Goal: Task Accomplishment & Management: Complete application form

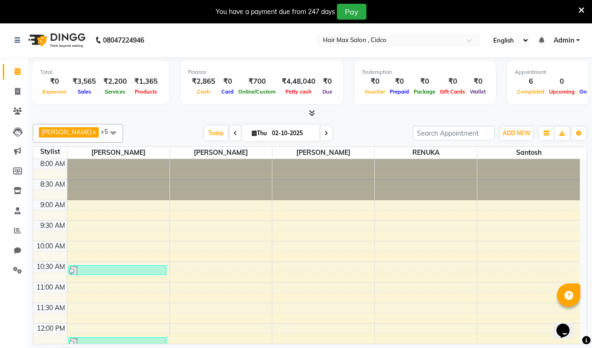
click at [582, 8] on icon at bounding box center [581, 10] width 6 height 8
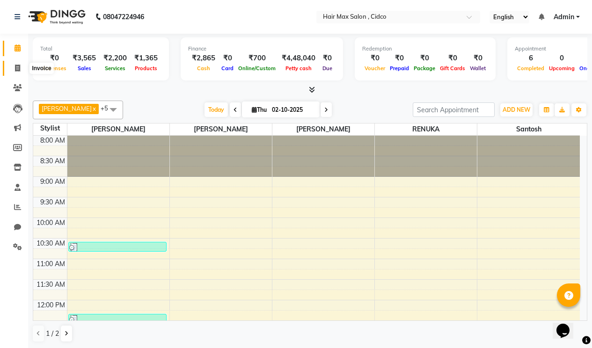
click at [18, 66] on icon at bounding box center [17, 68] width 5 height 7
select select "service"
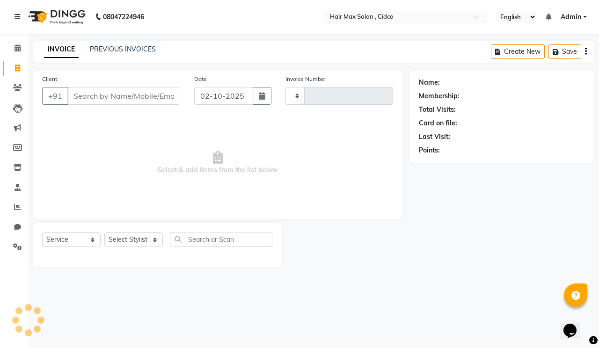
type input "1741"
select select "7580"
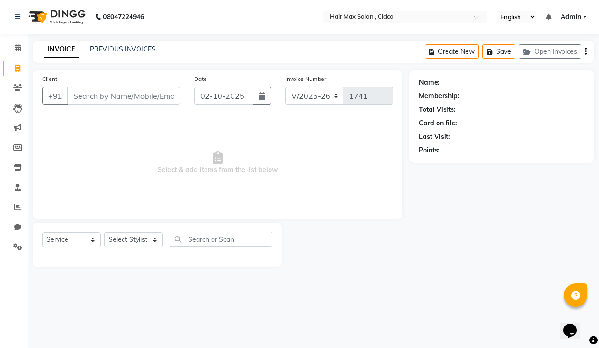
click at [93, 97] on input "Client" at bounding box center [123, 96] width 113 height 18
type input "9028266086"
click at [159, 94] on span "Add Client" at bounding box center [156, 95] width 37 height 9
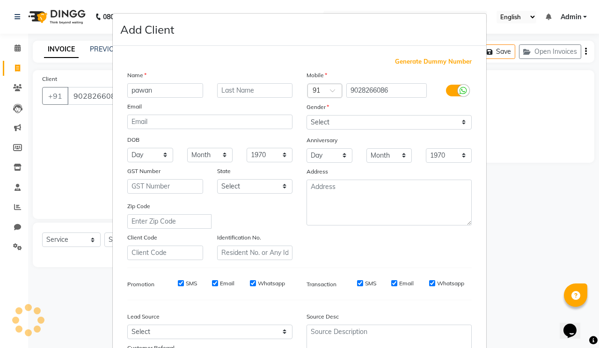
type input "pawan"
drag, startPoint x: 132, startPoint y: 95, endPoint x: 233, endPoint y: 92, distance: 100.6
click at [233, 92] on input "text" at bounding box center [255, 90] width 76 height 15
type input "sir"
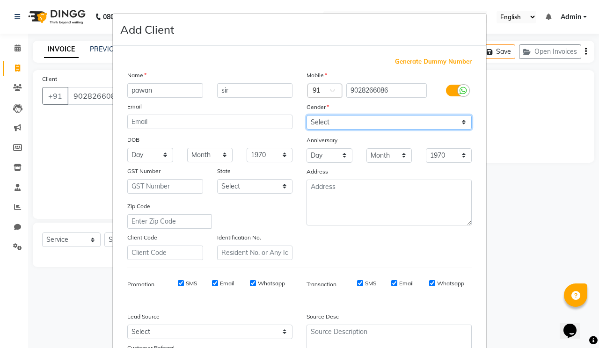
click at [370, 118] on select "Select [DEMOGRAPHIC_DATA] [DEMOGRAPHIC_DATA] Other Prefer Not To Say" at bounding box center [388, 122] width 165 height 15
select select "[DEMOGRAPHIC_DATA]"
click at [306, 115] on select "Select [DEMOGRAPHIC_DATA] [DEMOGRAPHIC_DATA] Other Prefer Not To Say" at bounding box center [388, 122] width 165 height 15
click at [331, 120] on select "Select [DEMOGRAPHIC_DATA] [DEMOGRAPHIC_DATA] Other Prefer Not To Say" at bounding box center [388, 122] width 165 height 15
click at [306, 115] on select "Select [DEMOGRAPHIC_DATA] [DEMOGRAPHIC_DATA] Other Prefer Not To Say" at bounding box center [388, 122] width 165 height 15
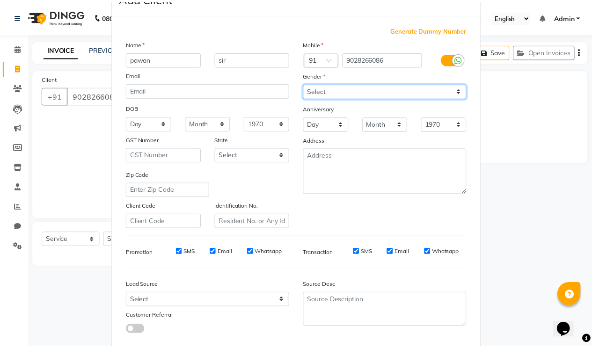
scroll to position [84, 0]
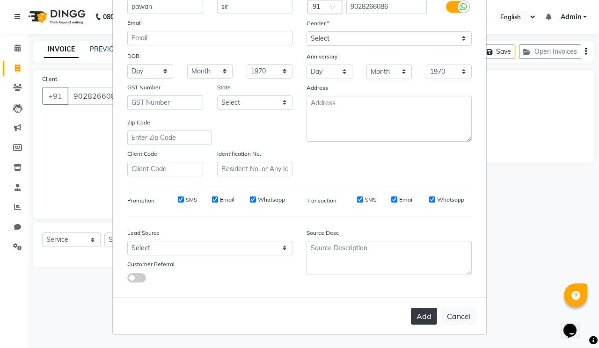
click at [422, 318] on button "Add" at bounding box center [424, 316] width 26 height 17
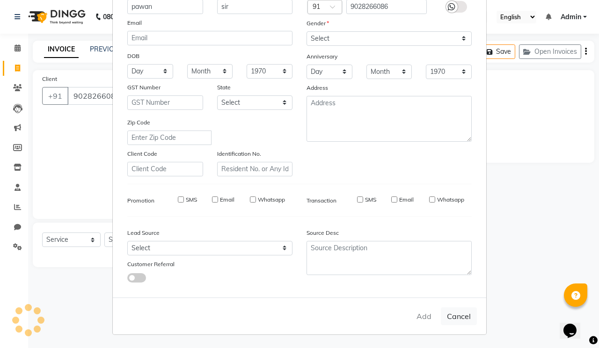
select select
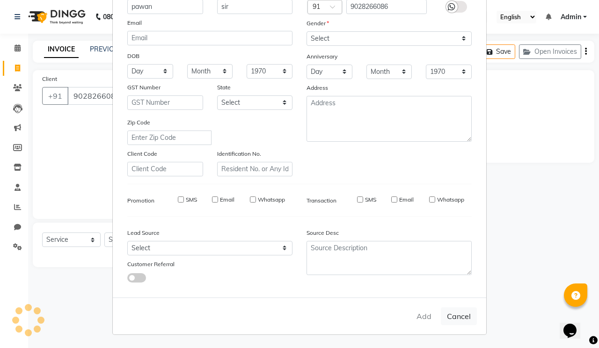
select select
checkbox input "false"
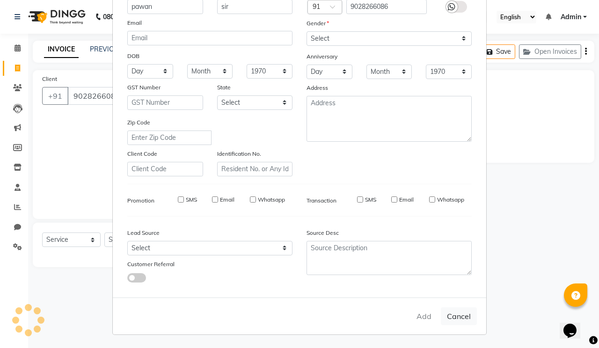
checkbox input "false"
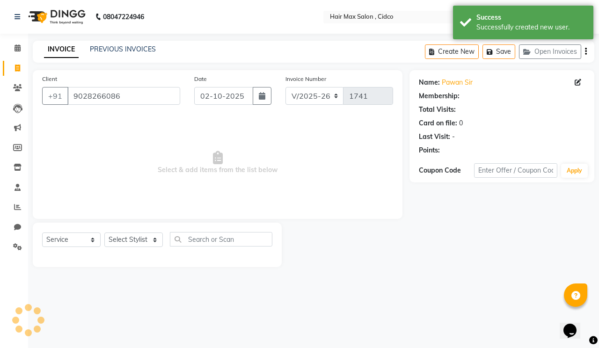
select select "1: Object"
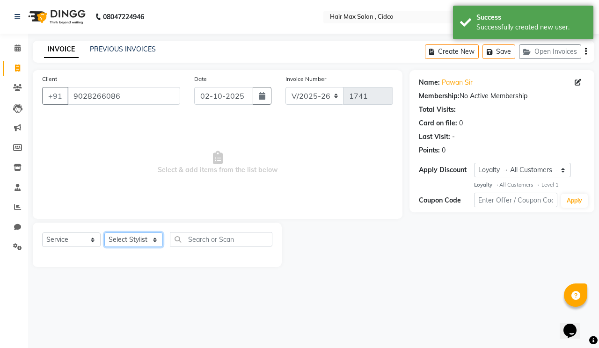
click at [142, 236] on select "Select Stylist [PERSON_NAME] [PERSON_NAME] RENUKA [PERSON_NAME] [PERSON_NAME]" at bounding box center [133, 239] width 58 height 15
select select "69945"
click at [104, 232] on select "Select Stylist [PERSON_NAME] [PERSON_NAME] RENUKA [PERSON_NAME] [PERSON_NAME]" at bounding box center [133, 239] width 58 height 15
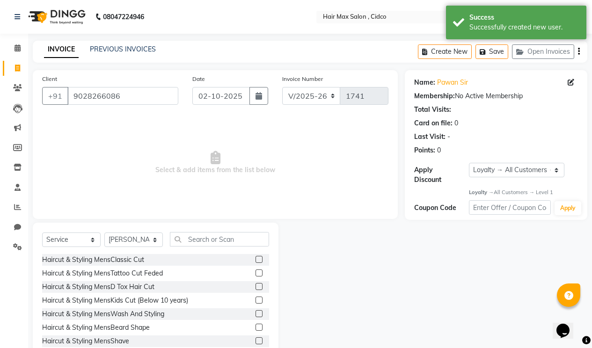
click at [255, 328] on label at bounding box center [258, 327] width 7 height 7
click at [255, 328] on input "checkbox" at bounding box center [258, 328] width 6 height 6
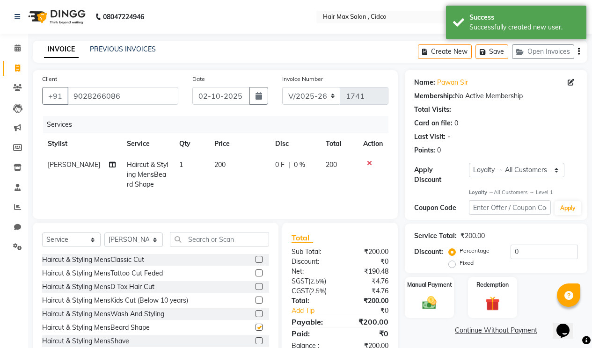
checkbox input "false"
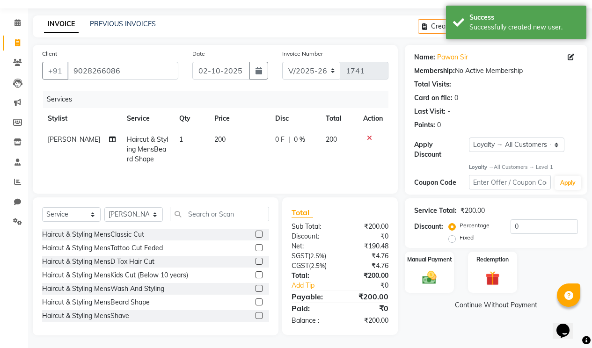
scroll to position [27, 0]
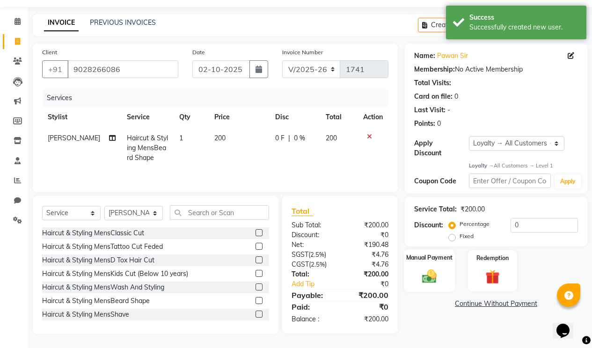
click at [420, 268] on img at bounding box center [429, 276] width 24 height 17
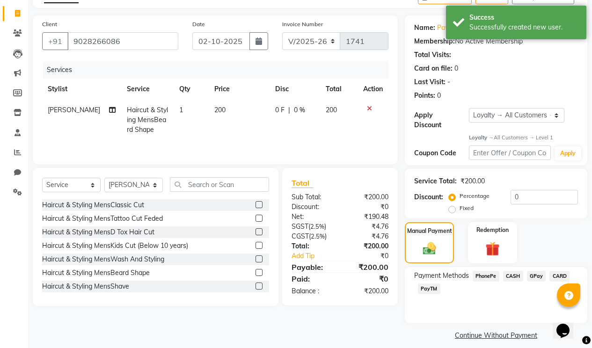
scroll to position [56, 0]
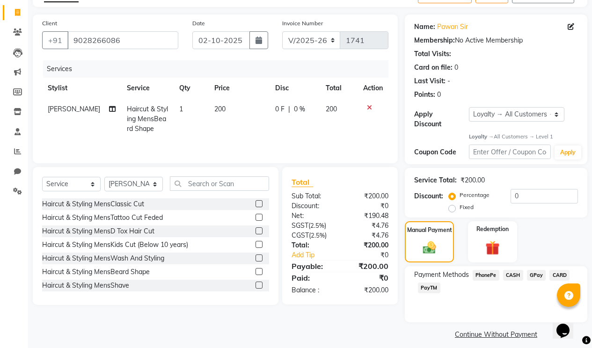
click at [511, 270] on span "CASH" at bounding box center [513, 275] width 20 height 11
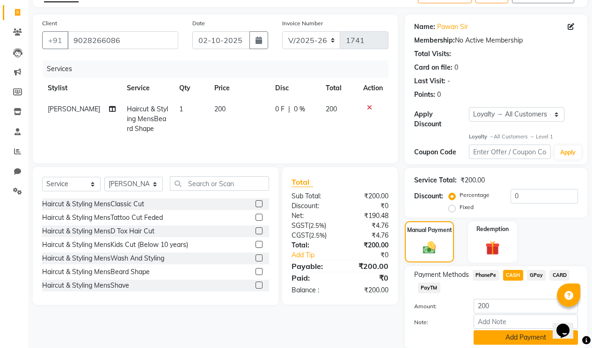
click at [502, 330] on button "Add Payment" at bounding box center [525, 337] width 104 height 15
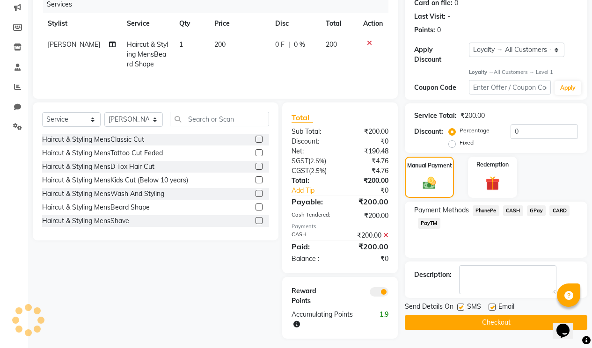
scroll to position [125, 0]
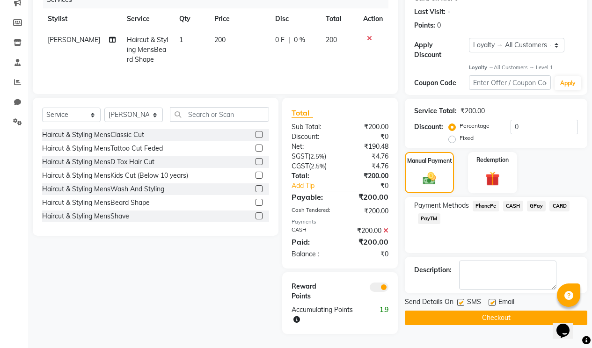
click at [460, 299] on label at bounding box center [460, 302] width 7 height 7
click at [460, 300] on input "checkbox" at bounding box center [460, 303] width 6 height 6
checkbox input "false"
drag, startPoint x: 492, startPoint y: 294, endPoint x: 490, endPoint y: 306, distance: 12.8
click at [492, 299] on label at bounding box center [491, 302] width 7 height 7
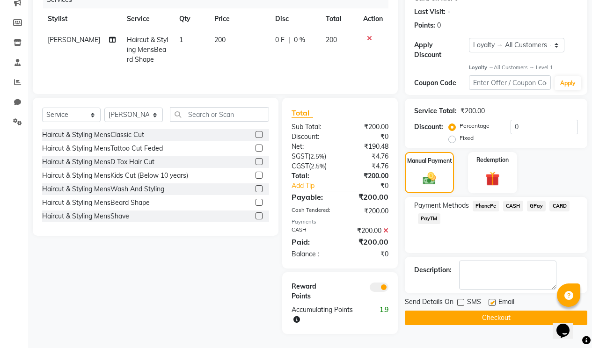
click at [492, 300] on input "checkbox" at bounding box center [491, 303] width 6 height 6
checkbox input "false"
click at [490, 311] on button "Checkout" at bounding box center [496, 318] width 182 height 15
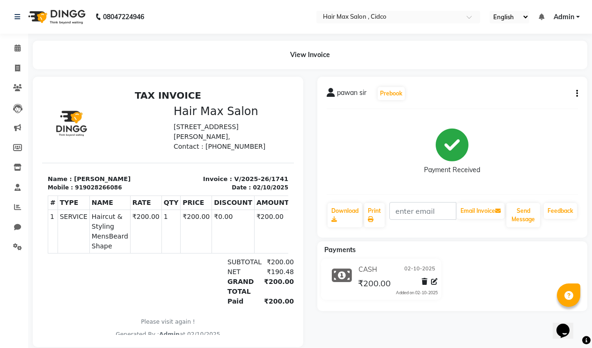
select select "7580"
select select "service"
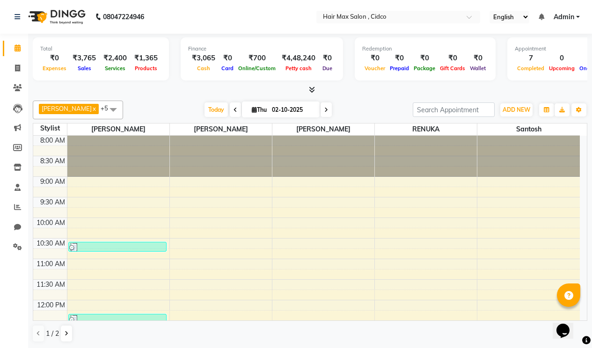
click at [313, 92] on icon at bounding box center [312, 89] width 6 height 7
